Goal: Check status

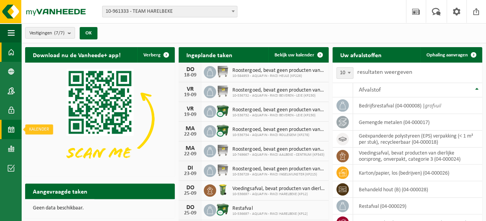
click at [11, 131] on span at bounding box center [11, 129] width 7 height 19
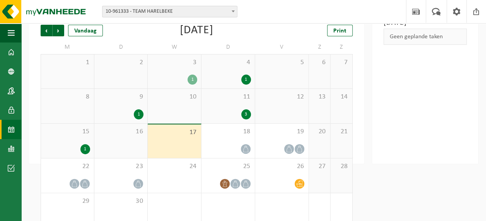
scroll to position [68, 0]
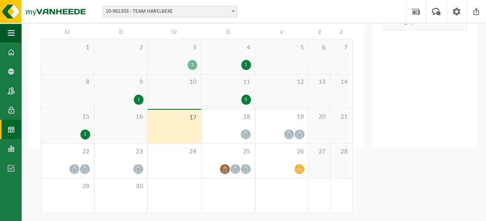
click at [85, 136] on div "1" at bounding box center [85, 134] width 10 height 10
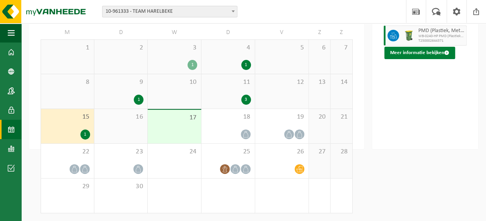
click at [424, 59] on button "Meer informatie bekijken" at bounding box center [419, 53] width 71 height 12
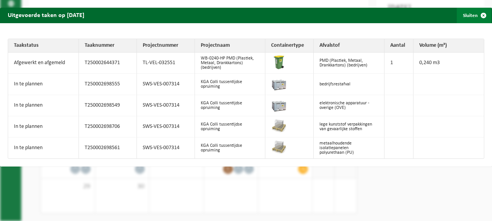
click at [478, 15] on span "button" at bounding box center [482, 15] width 15 height 15
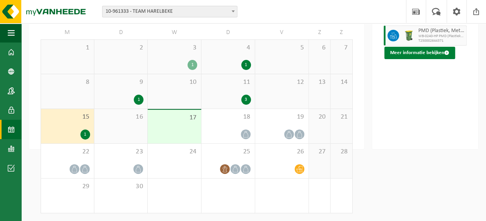
click at [422, 59] on button "Meer informatie bekijken" at bounding box center [419, 53] width 71 height 12
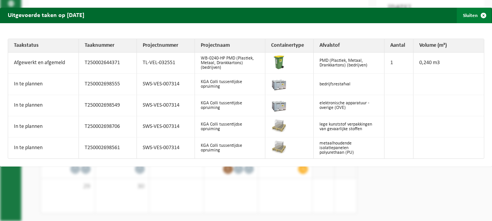
click at [478, 16] on span "button" at bounding box center [482, 15] width 15 height 15
